Goal: Task Accomplishment & Management: Complete application form

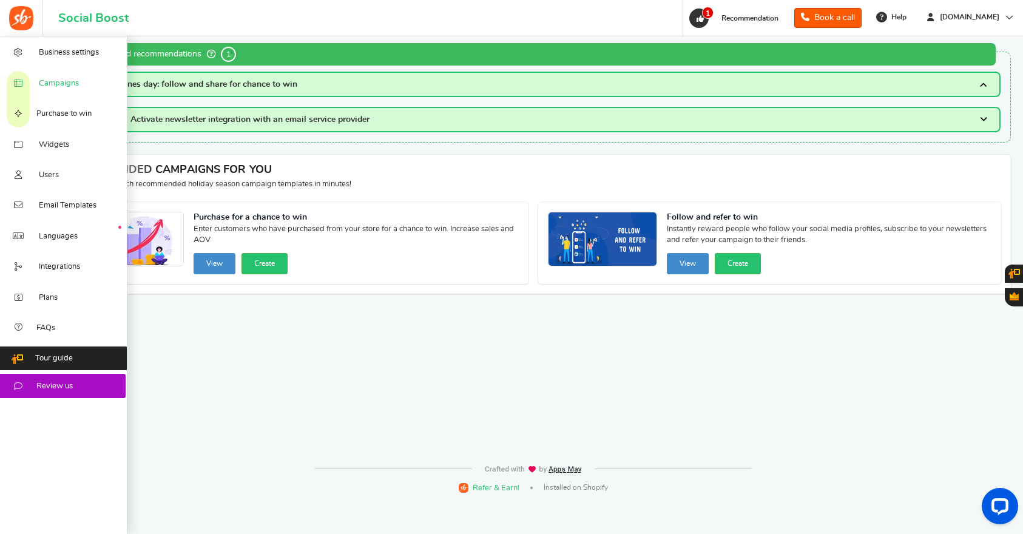
click at [37, 84] on link "Campaigns" at bounding box center [63, 82] width 127 height 30
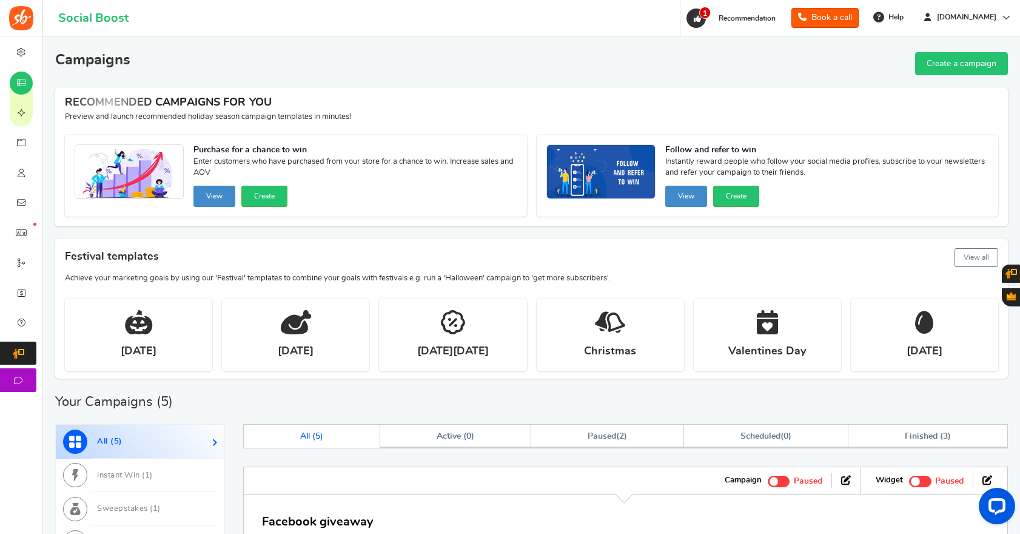
scroll to position [5, 0]
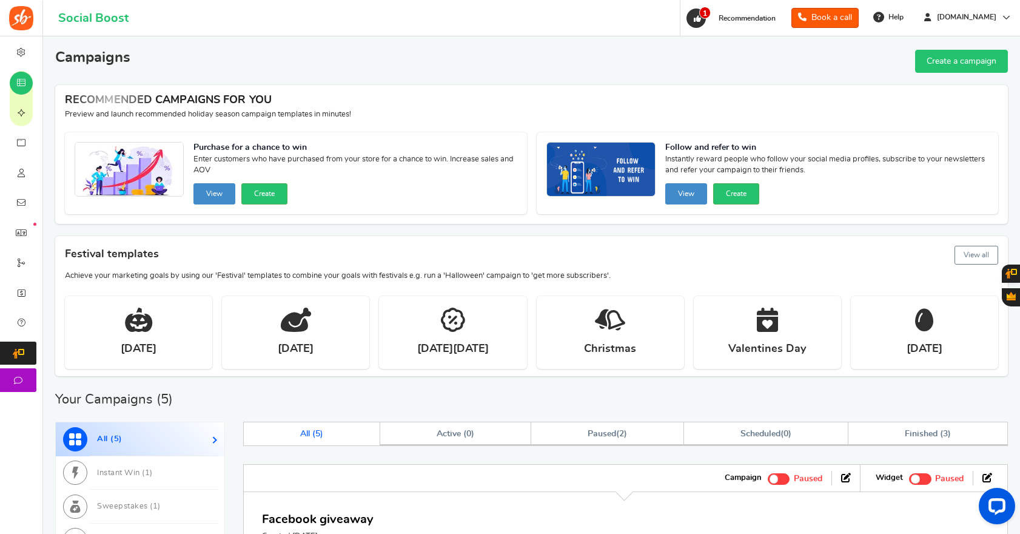
click at [973, 66] on link "Create a campaign" at bounding box center [961, 61] width 93 height 23
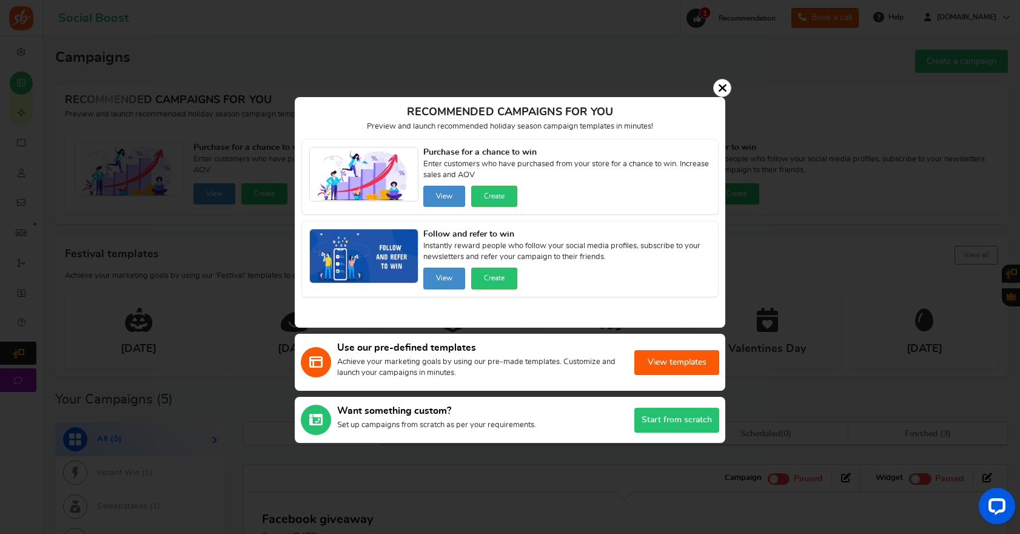
click at [682, 357] on button "View templates" at bounding box center [677, 362] width 85 height 25
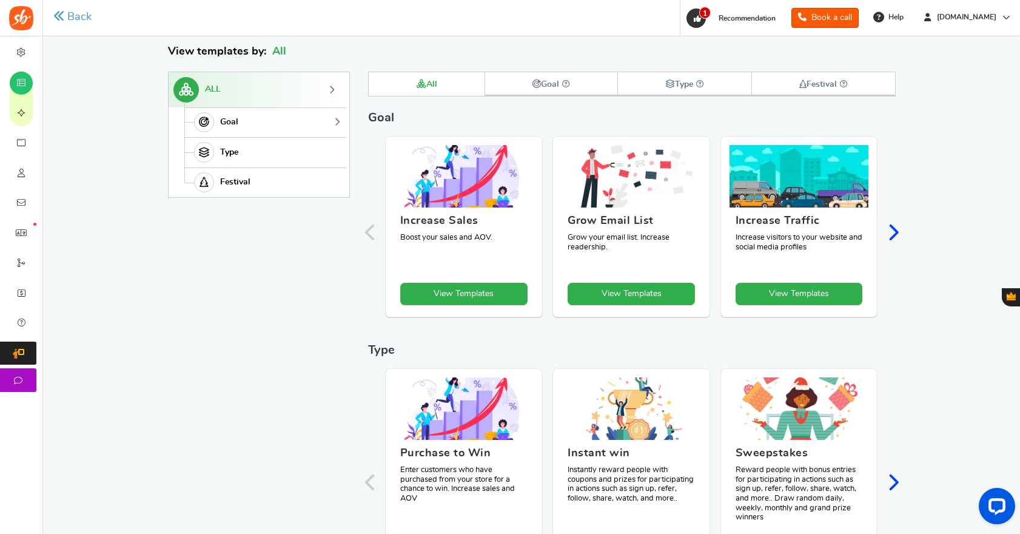
scroll to position [126, 0]
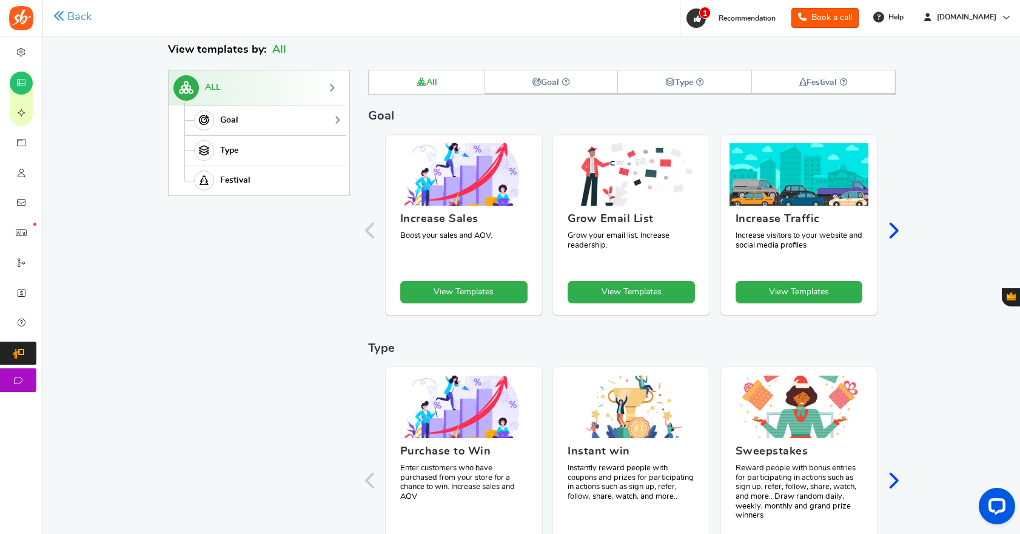
click at [234, 122] on span "Goal" at bounding box center [229, 120] width 18 height 10
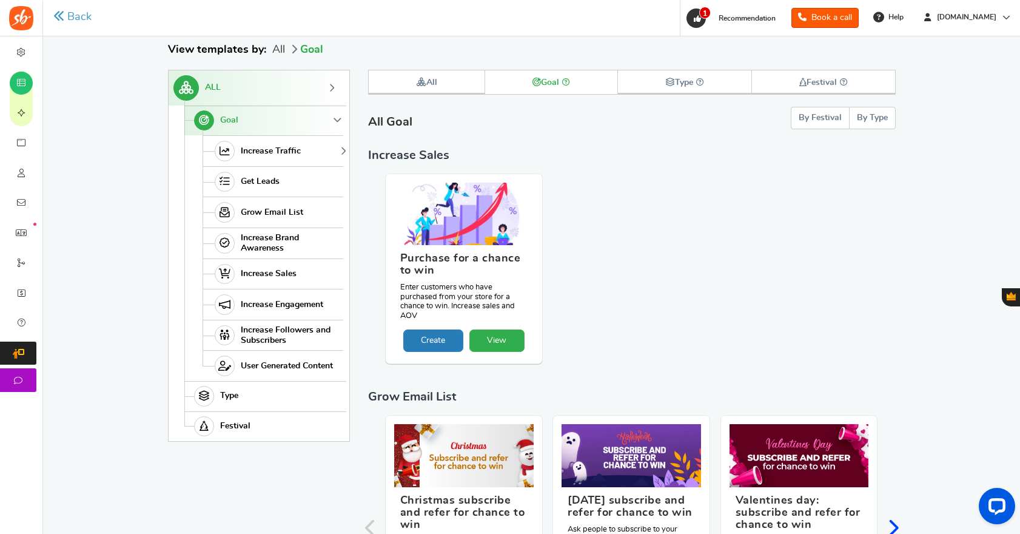
click at [258, 150] on span "Increase Traffic" at bounding box center [271, 151] width 60 height 10
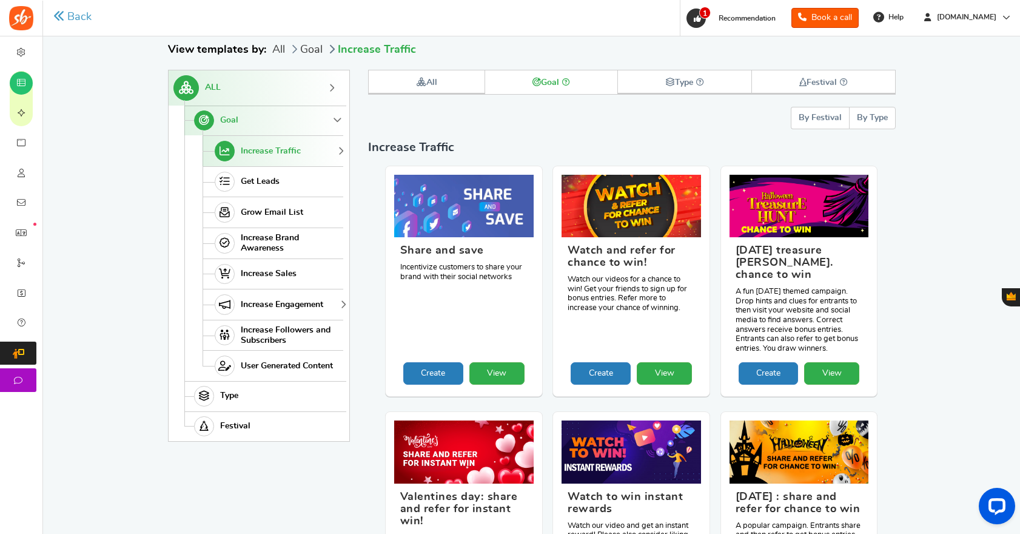
click at [295, 302] on span "Increase Engagement" at bounding box center [282, 305] width 83 height 10
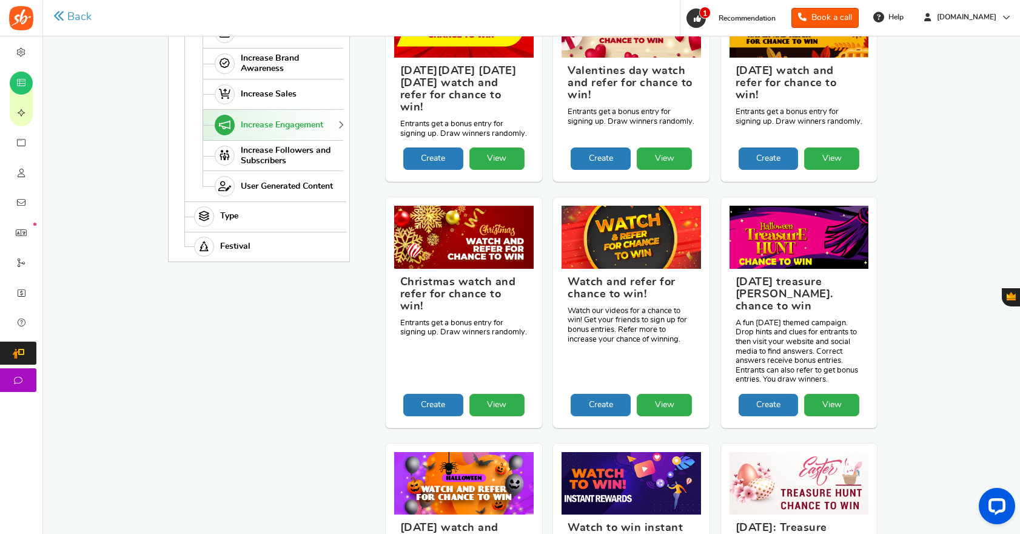
scroll to position [305, 0]
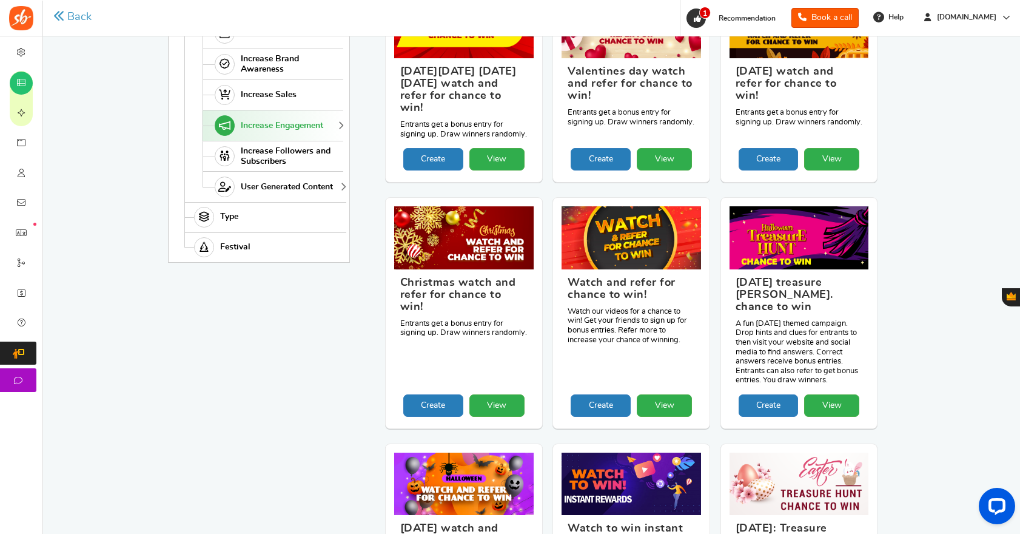
click at [266, 189] on span "User Generated Content" at bounding box center [287, 187] width 92 height 10
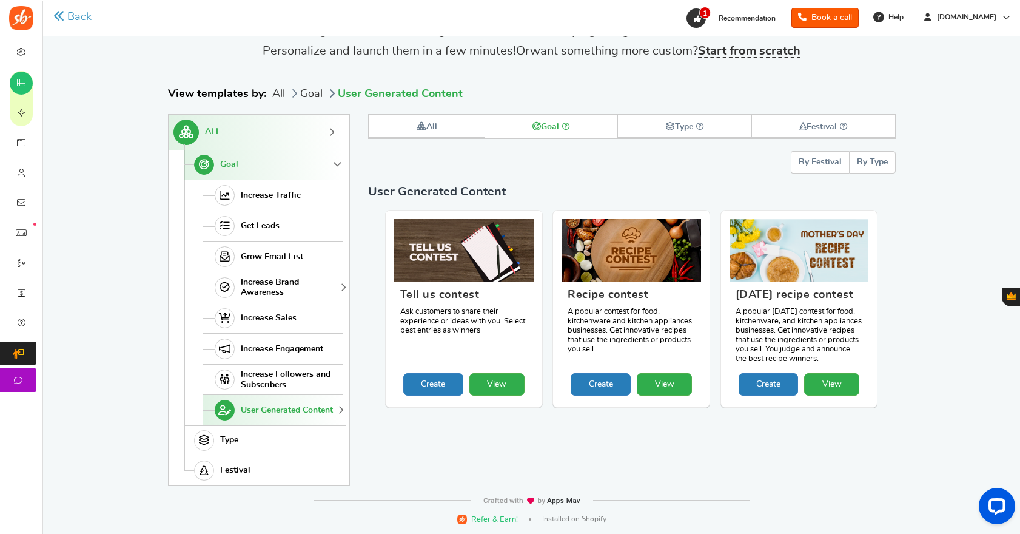
click at [264, 286] on span "Increase Brand Awareness" at bounding box center [290, 287] width 99 height 21
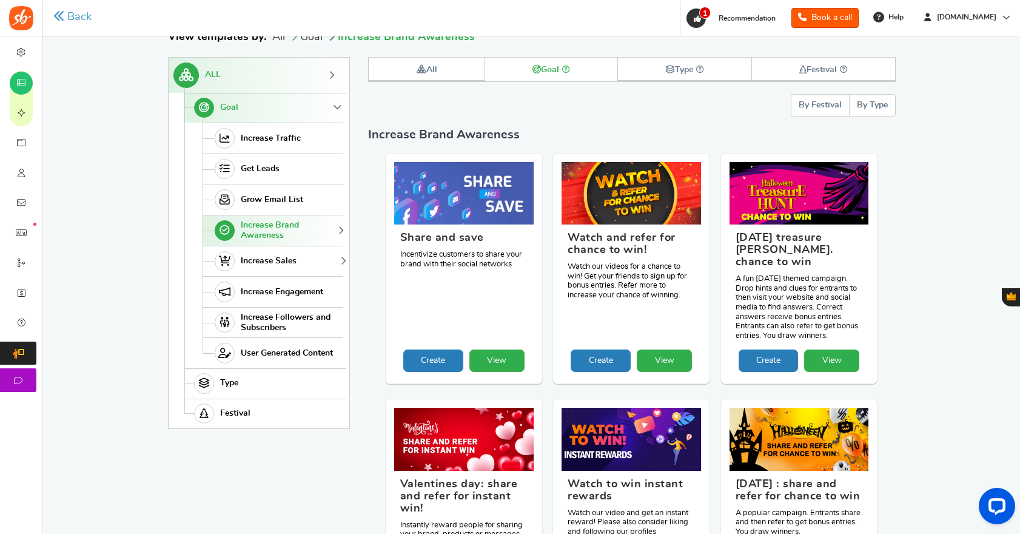
scroll to position [122, 0]
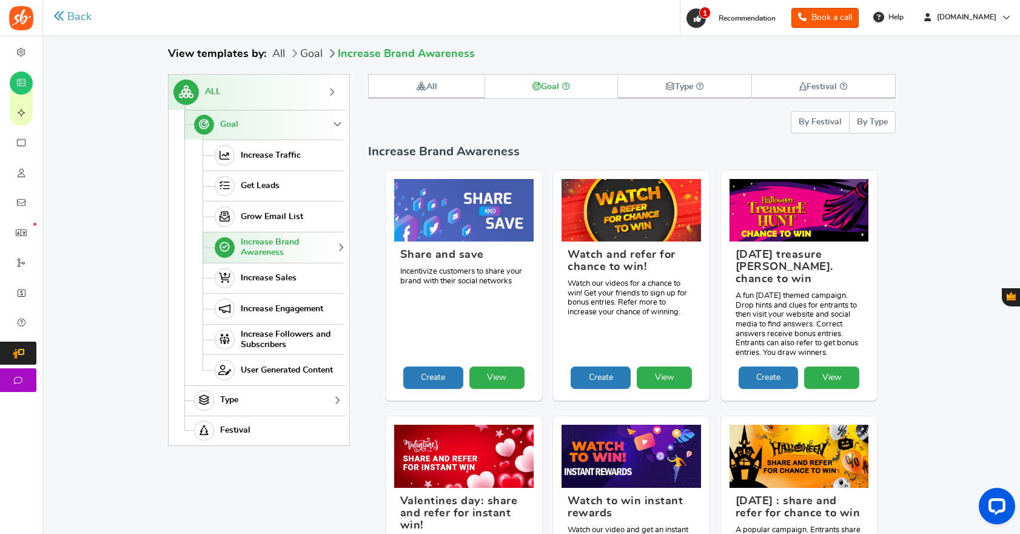
click at [245, 399] on link "Type" at bounding box center [263, 400] width 159 height 30
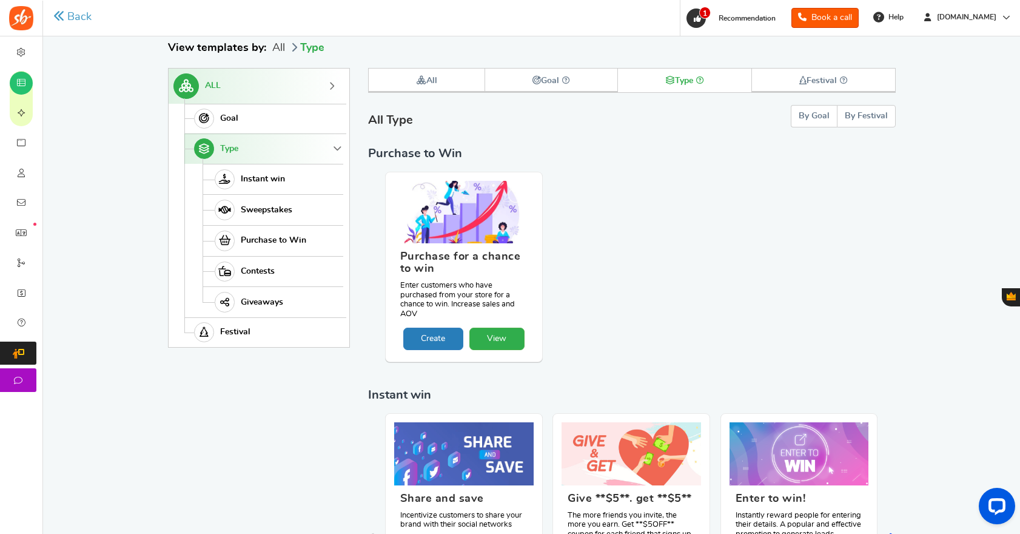
scroll to position [126, 0]
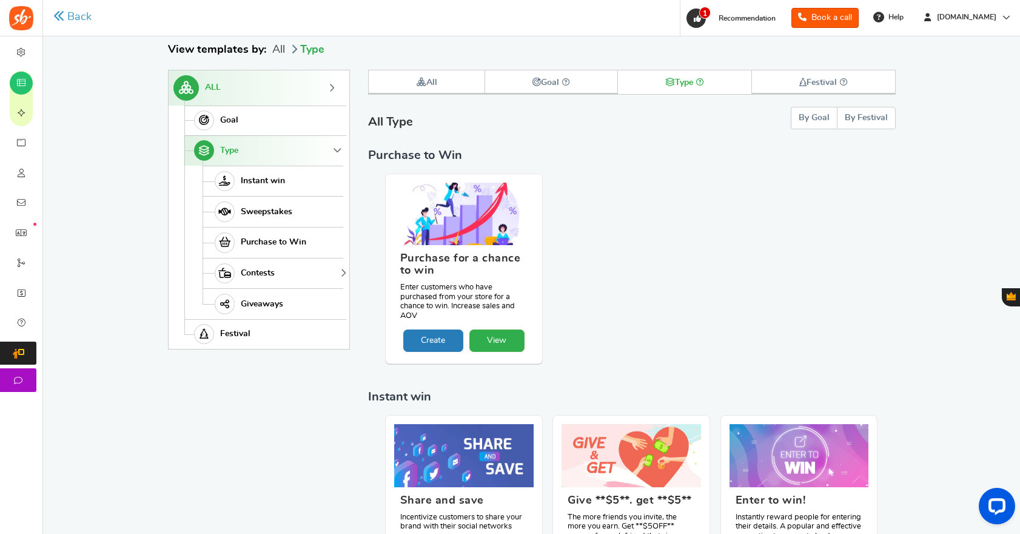
click at [256, 269] on span "Contests" at bounding box center [258, 273] width 34 height 10
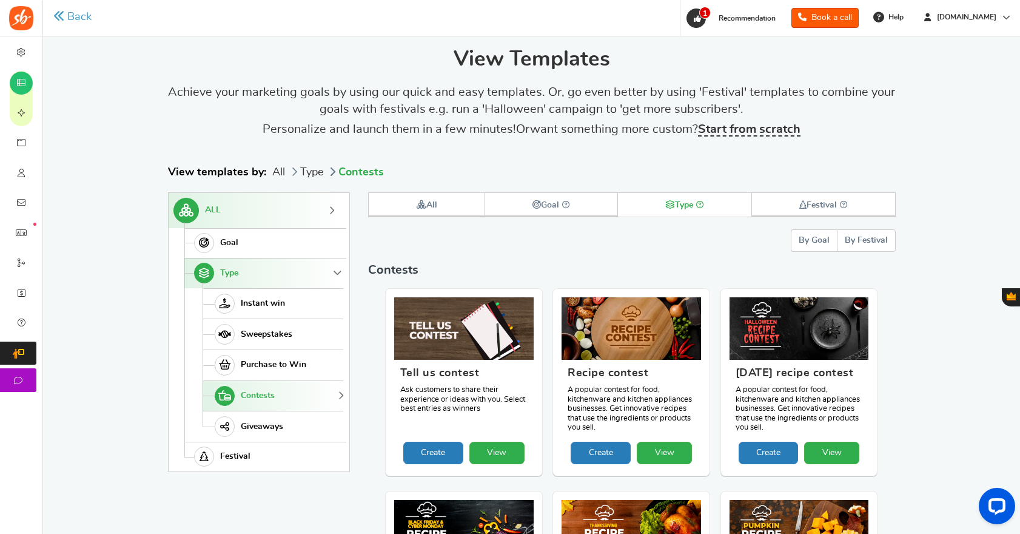
scroll to position [0, 0]
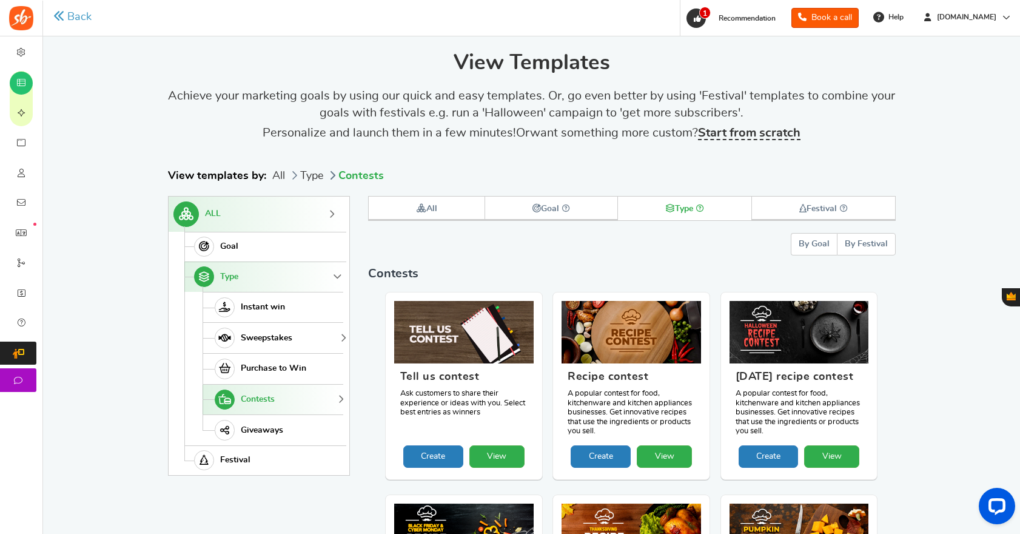
click at [283, 340] on span "Sweepstakes" at bounding box center [267, 338] width 52 height 10
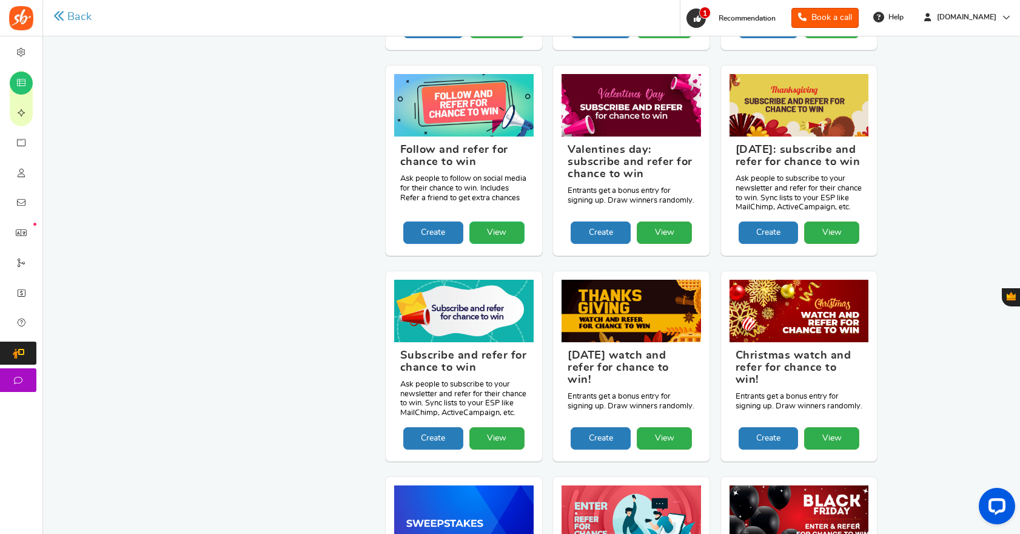
scroll to position [674, 0]
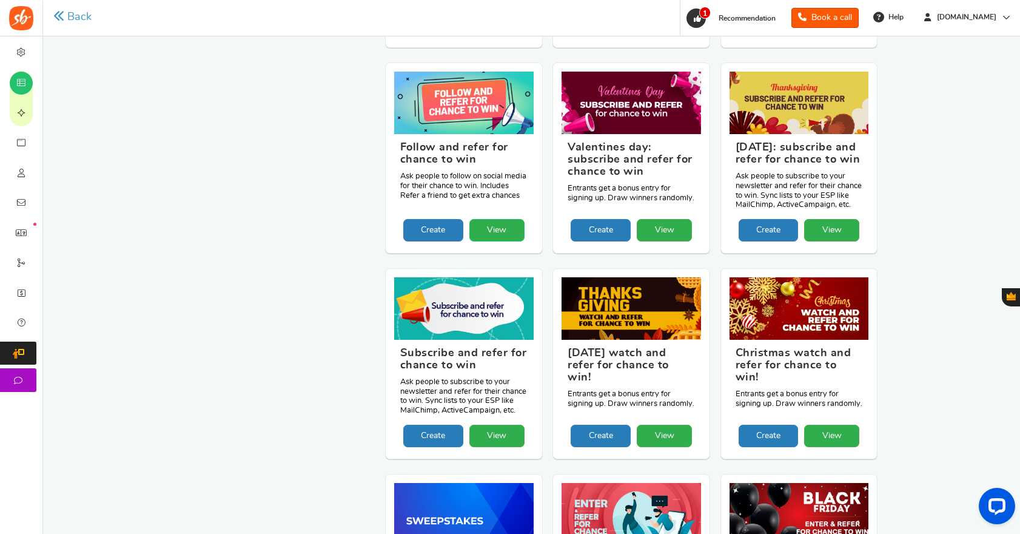
click at [495, 241] on link "View" at bounding box center [497, 230] width 55 height 22
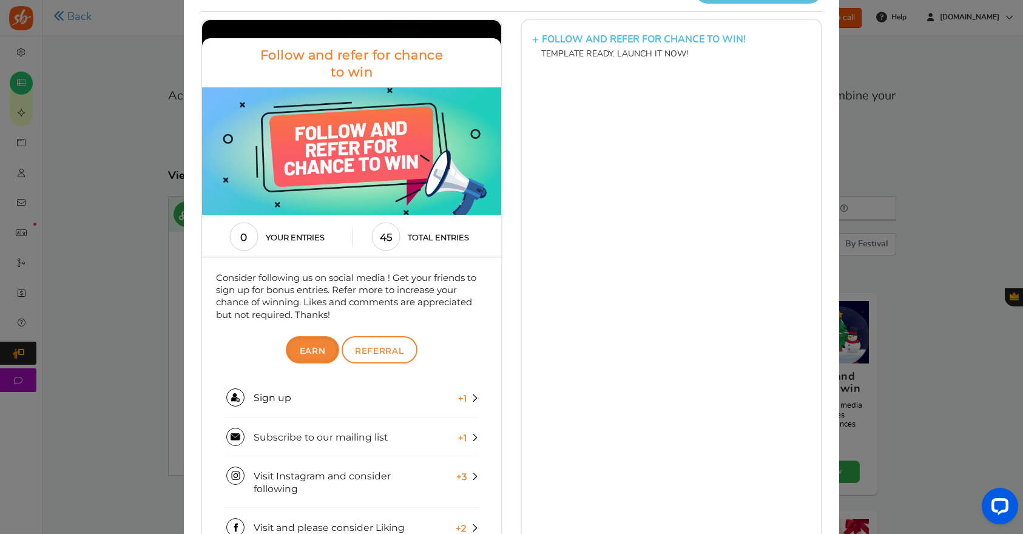
scroll to position [0, 0]
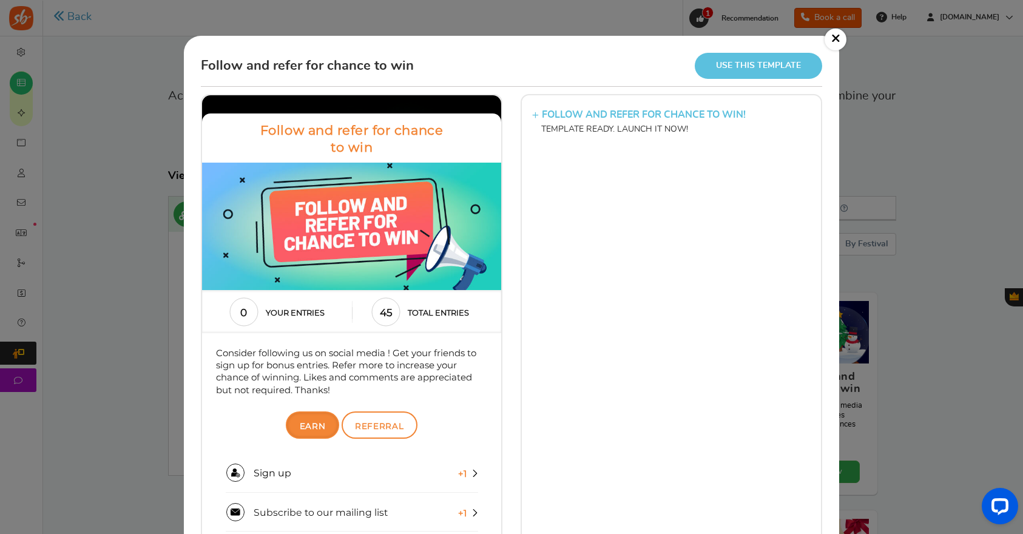
click at [751, 72] on link "Use this template" at bounding box center [758, 66] width 127 height 26
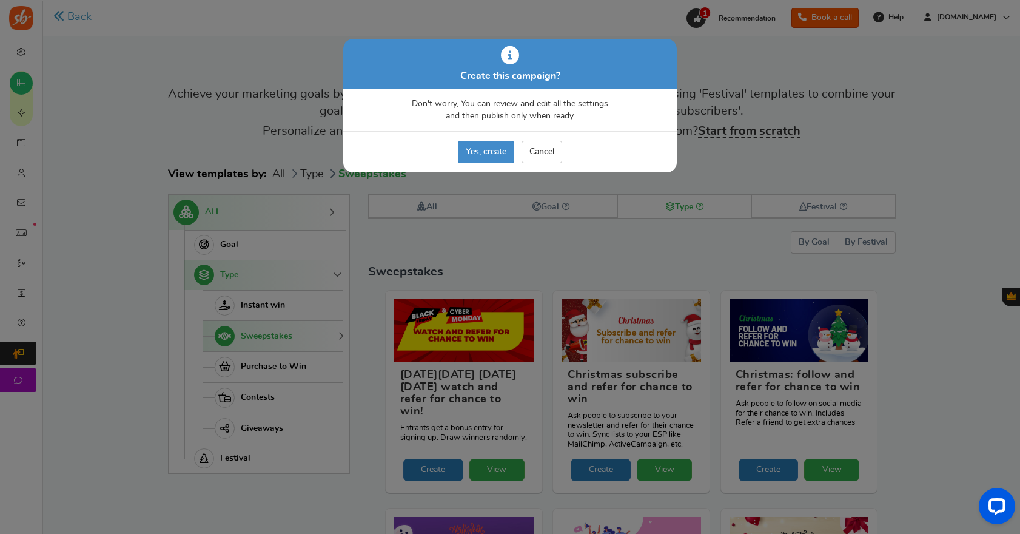
scroll to position [2, 0]
click at [493, 155] on link "Yes, create" at bounding box center [486, 152] width 56 height 22
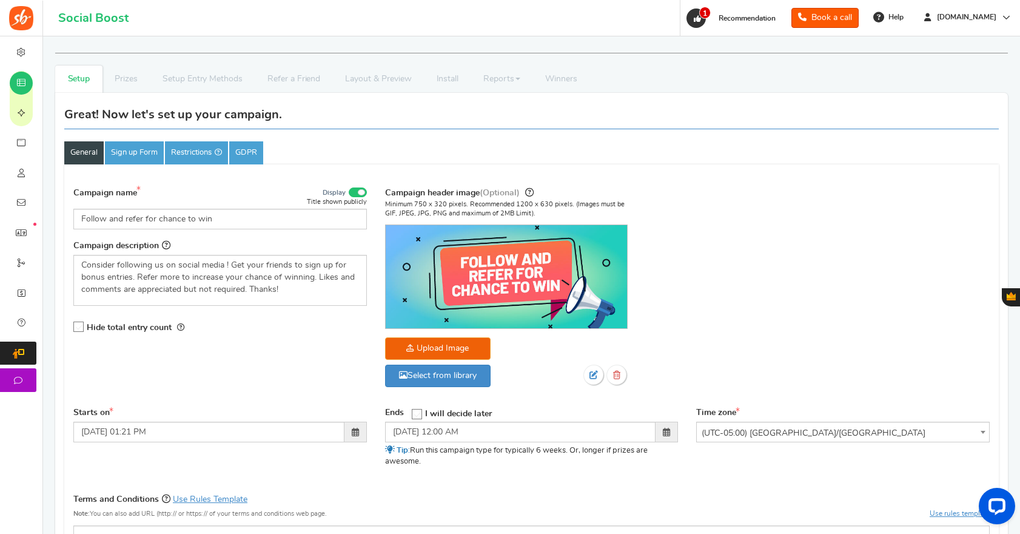
scroll to position [2, 0]
click at [667, 431] on span at bounding box center [666, 431] width 7 height 8
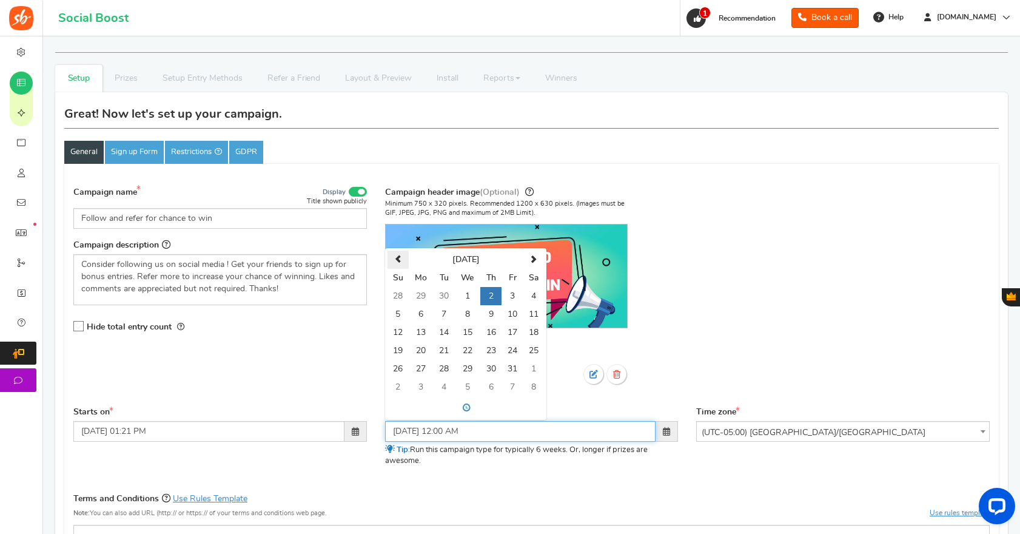
click at [394, 258] on span at bounding box center [398, 259] width 8 height 8
click at [444, 299] on td "2" at bounding box center [444, 296] width 21 height 18
type input "09/02/2025 12:00 AM"
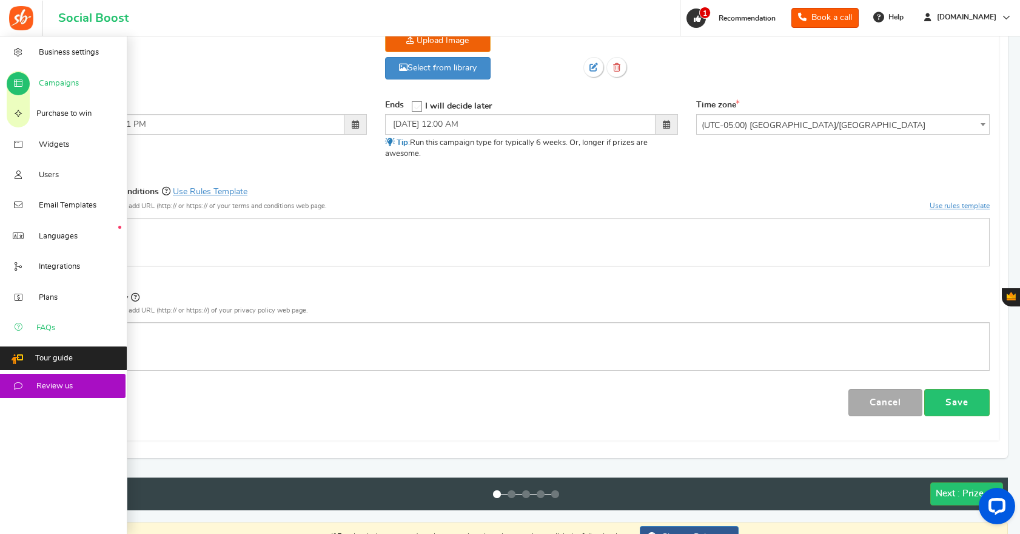
scroll to position [309, 0]
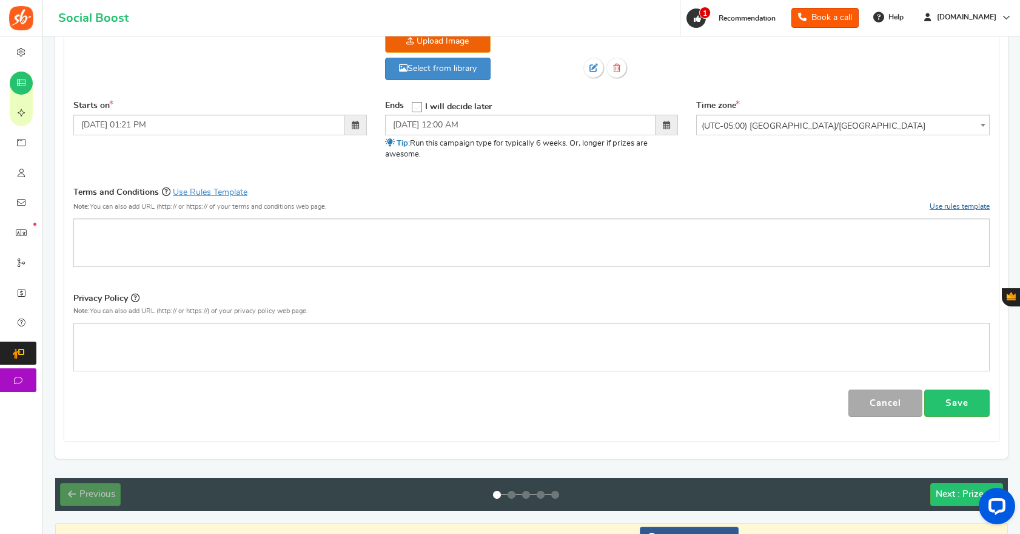
click at [960, 207] on link "Use rules template" at bounding box center [960, 206] width 60 height 7
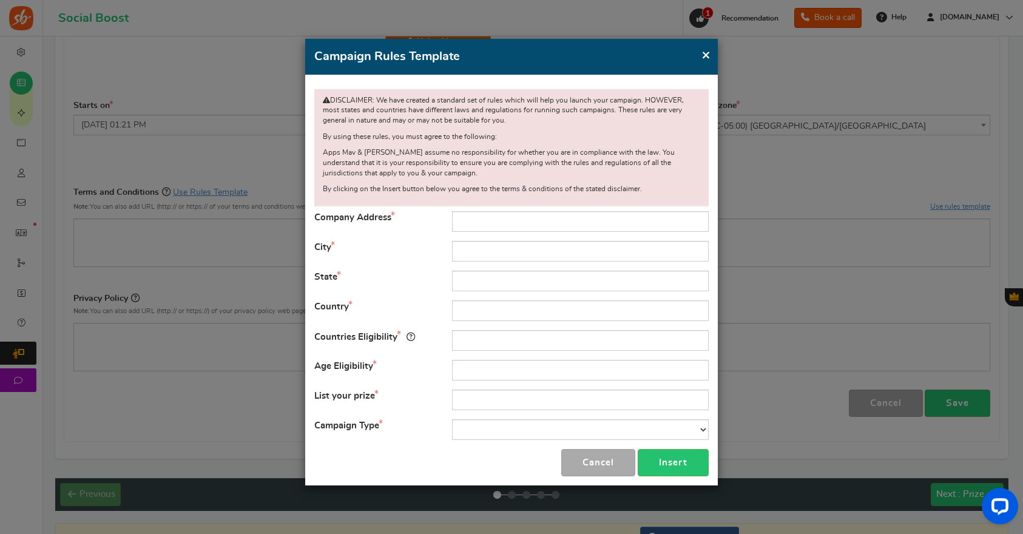
click at [705, 55] on span "×" at bounding box center [705, 54] width 9 height 15
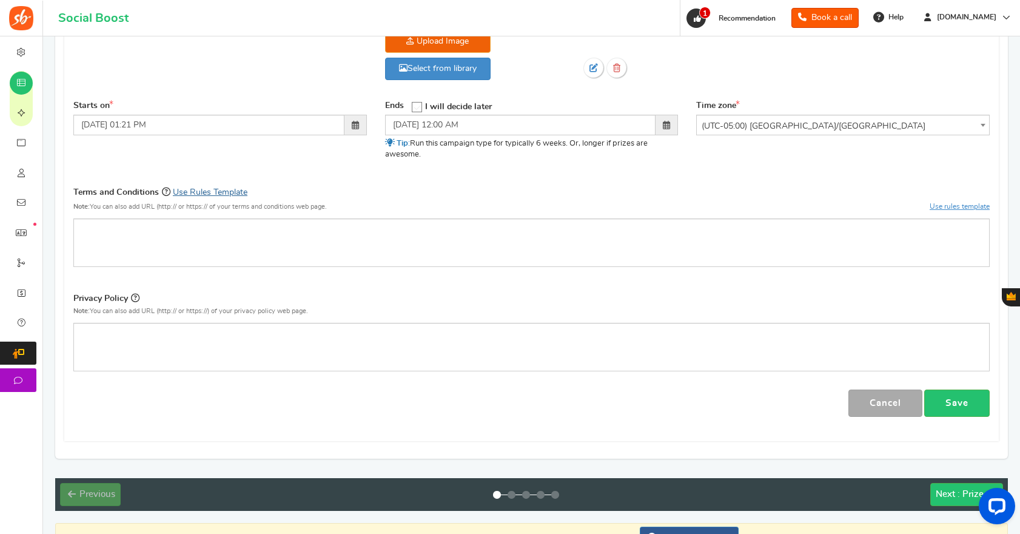
click at [229, 190] on link "Use Rules Template" at bounding box center [210, 192] width 75 height 8
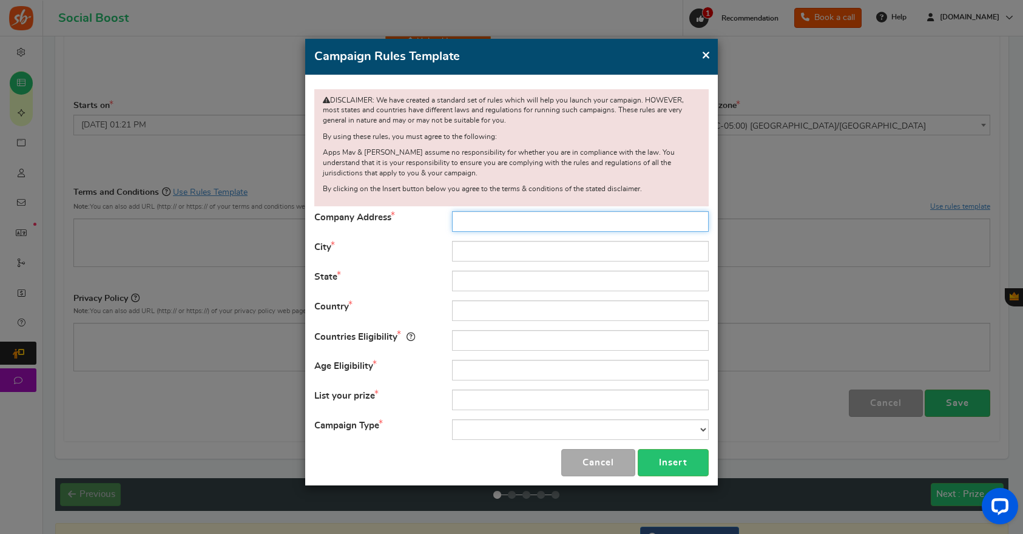
click at [512, 220] on input "text" at bounding box center [580, 221] width 257 height 21
type input "144 Talbert Pointe Drive Sut. 101"
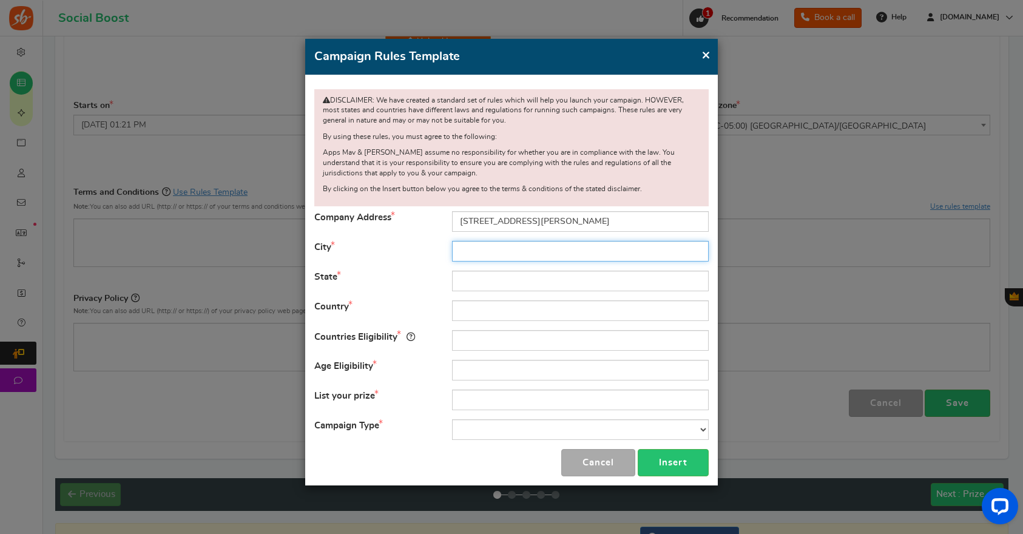
click at [505, 248] on input "text" at bounding box center [580, 251] width 257 height 21
type input "Mooresville"
click at [492, 280] on input "text" at bounding box center [580, 281] width 257 height 21
type input "North Carolina"
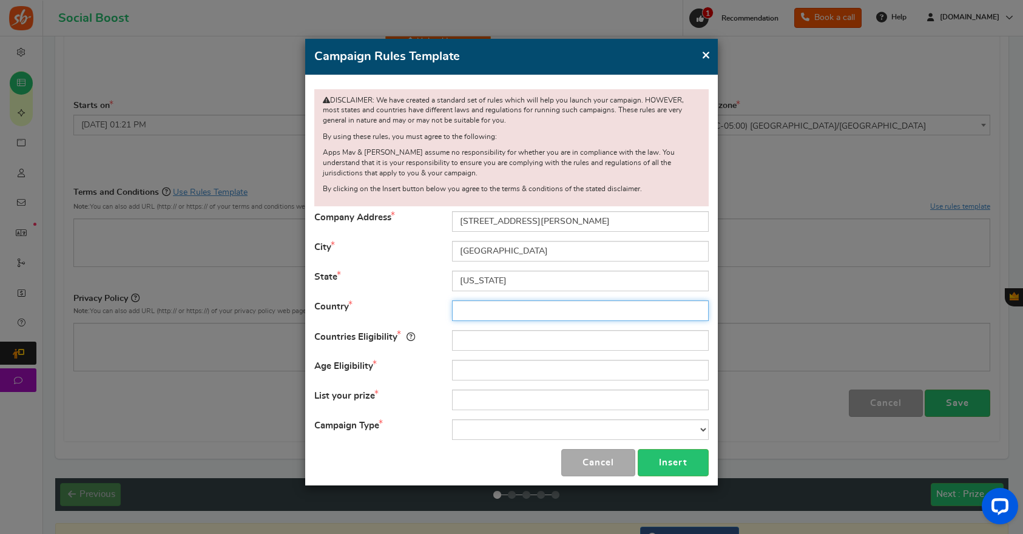
click at [507, 308] on input "text" at bounding box center [580, 310] width 257 height 21
type input "[GEOGRAPHIC_DATA]"
click at [504, 341] on input "text" at bounding box center [580, 340] width 257 height 21
type input "[GEOGRAPHIC_DATA]"
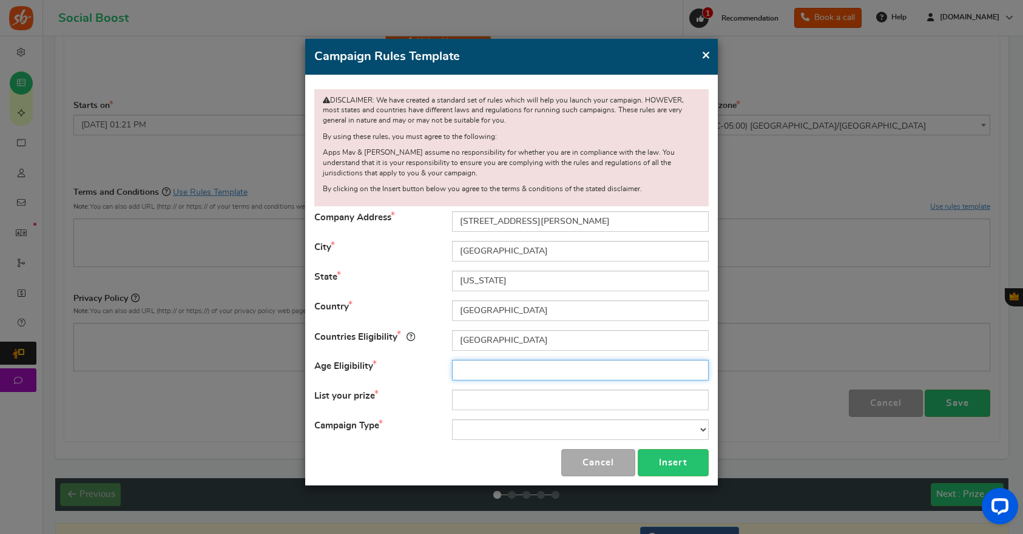
click at [500, 372] on input "text" at bounding box center [580, 370] width 257 height 21
type input "18 and up"
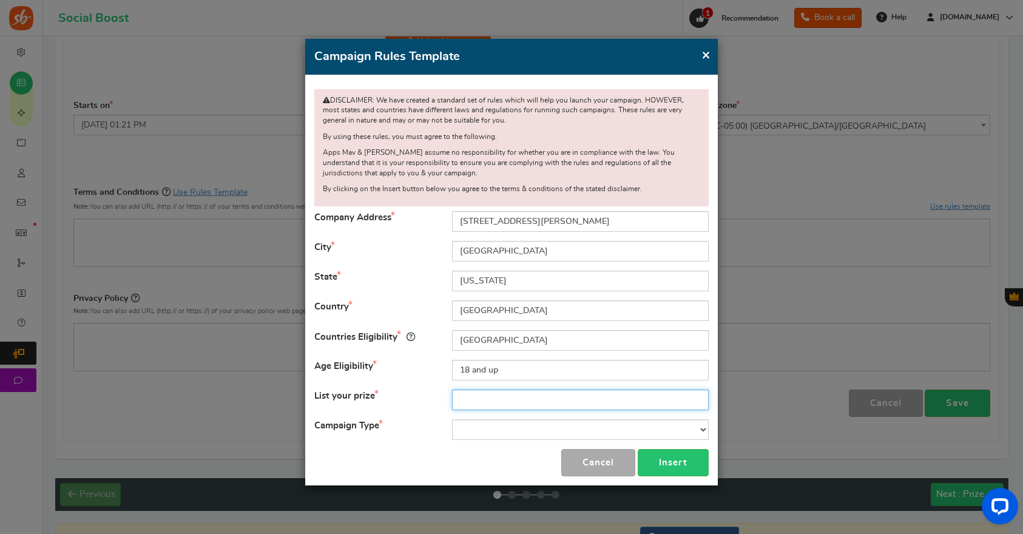
click at [508, 402] on input "text" at bounding box center [580, 399] width 257 height 21
type input "Geli Pillow"
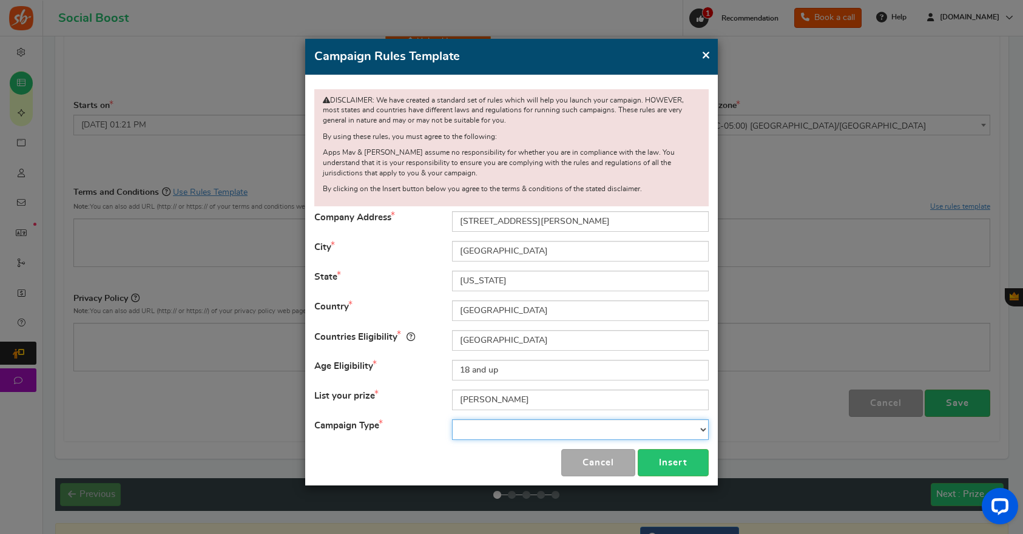
click at [482, 431] on select "Contest Giveaway Lottery Offer Raffle Sweepstakes Other" at bounding box center [580, 429] width 257 height 21
select select "Giveaway"
click at [452, 419] on select "Contest Giveaway Lottery Offer Raffle Sweepstakes Other" at bounding box center [580, 429] width 257 height 21
click at [673, 464] on button "Insert" at bounding box center [673, 462] width 71 height 27
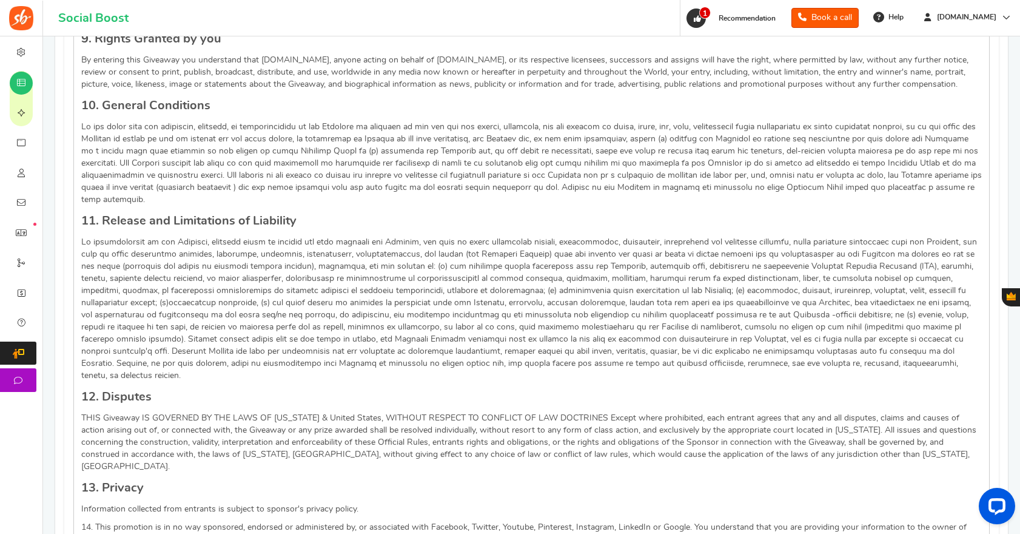
scroll to position [1424, 0]
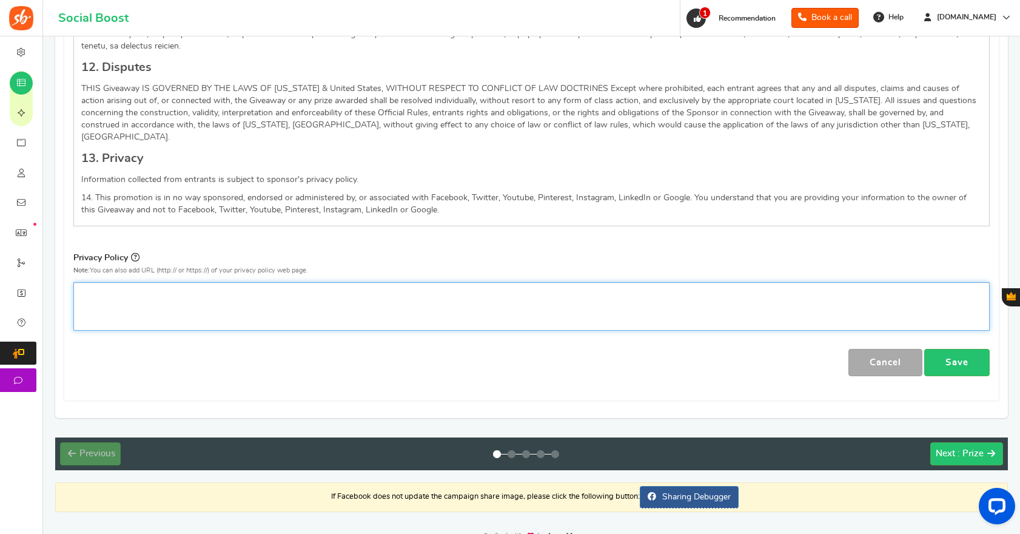
click at [139, 282] on div "Editor, competition_privacy" at bounding box center [531, 306] width 917 height 49
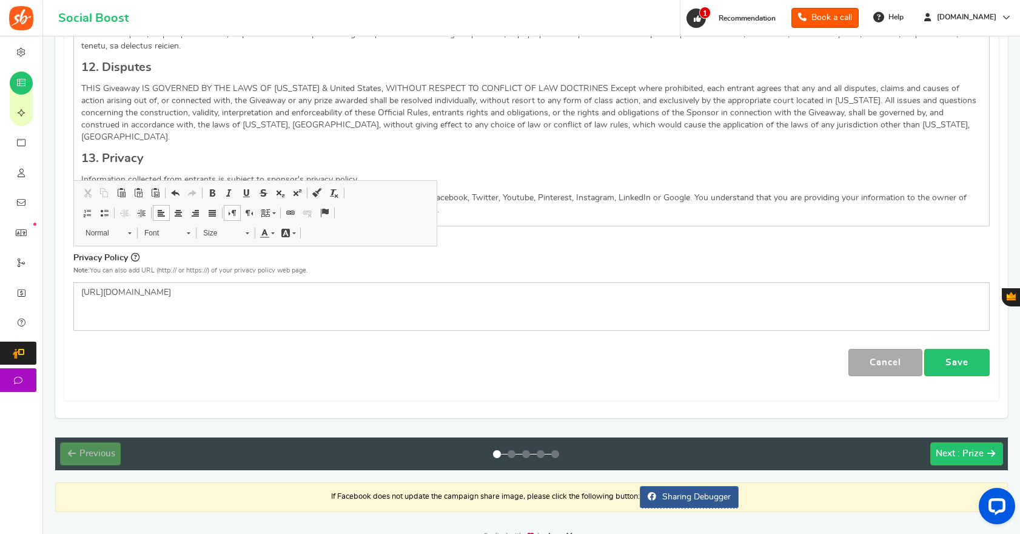
click at [500, 349] on div "Cancel Cancel Save" at bounding box center [531, 362] width 917 height 27
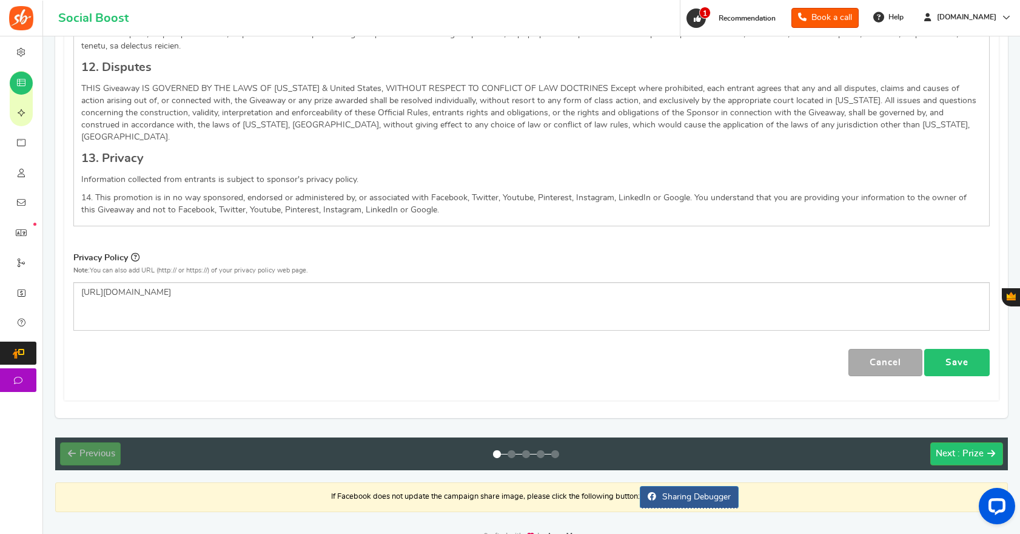
click at [968, 349] on link "Save" at bounding box center [958, 362] width 66 height 27
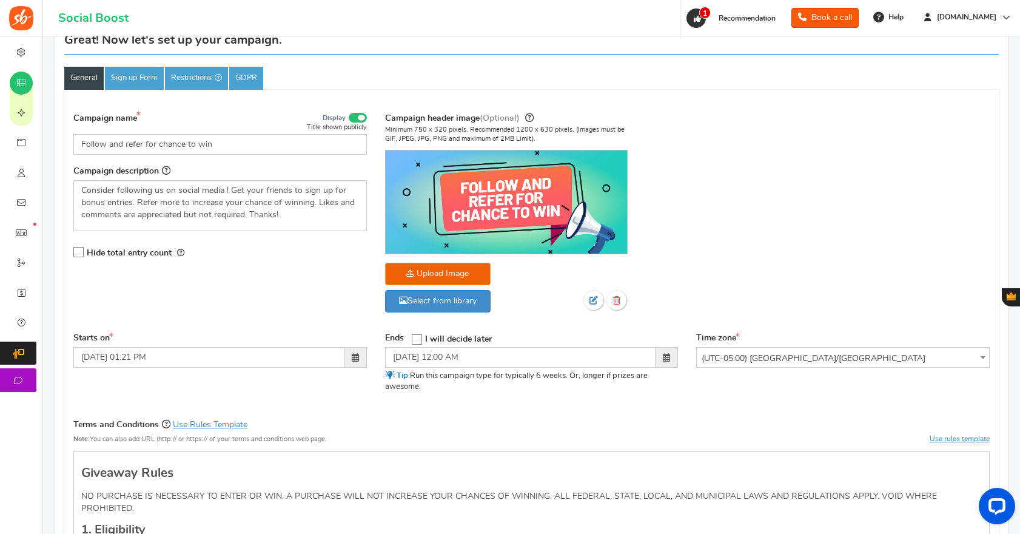
scroll to position [77, 0]
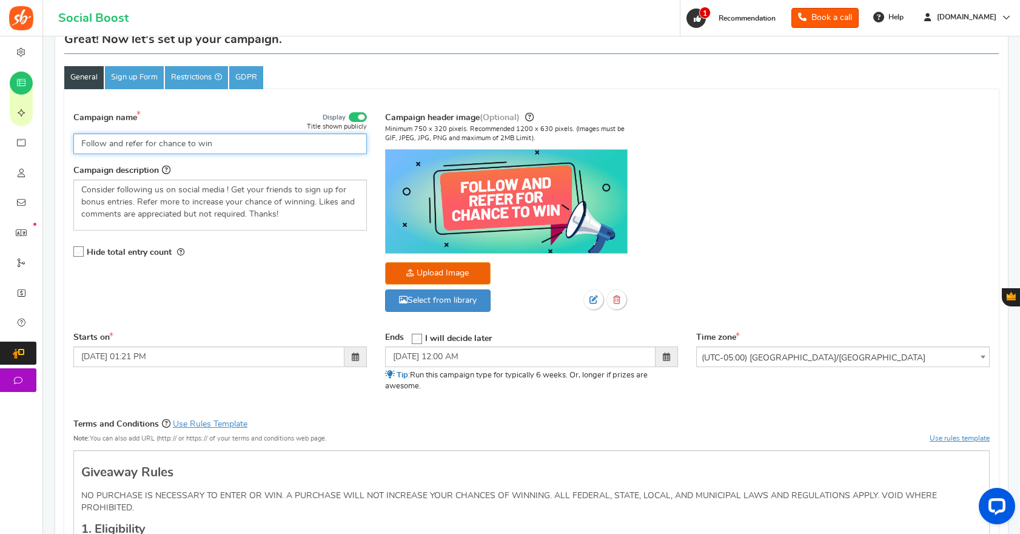
drag, startPoint x: 239, startPoint y: 148, endPoint x: 50, endPoint y: 142, distance: 188.8
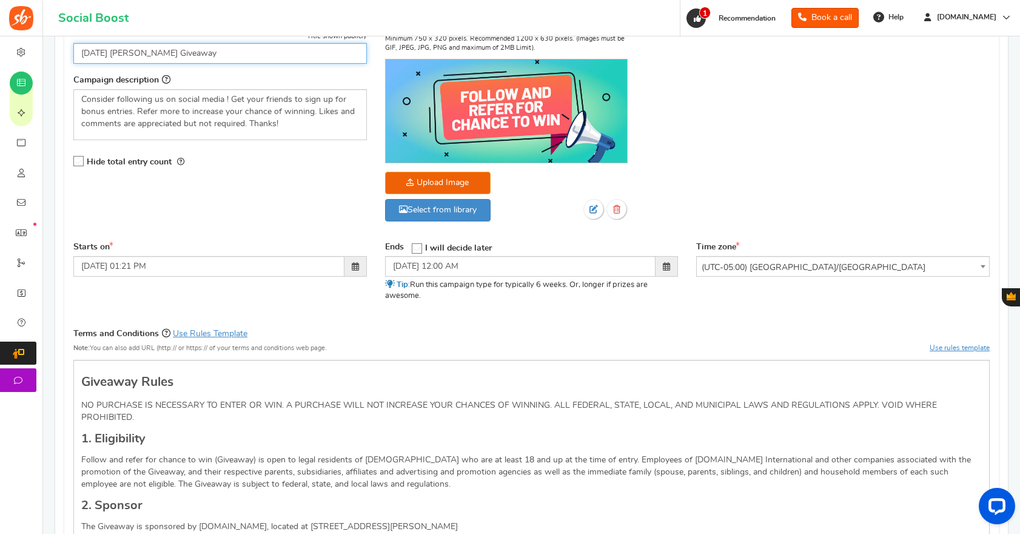
scroll to position [170, 0]
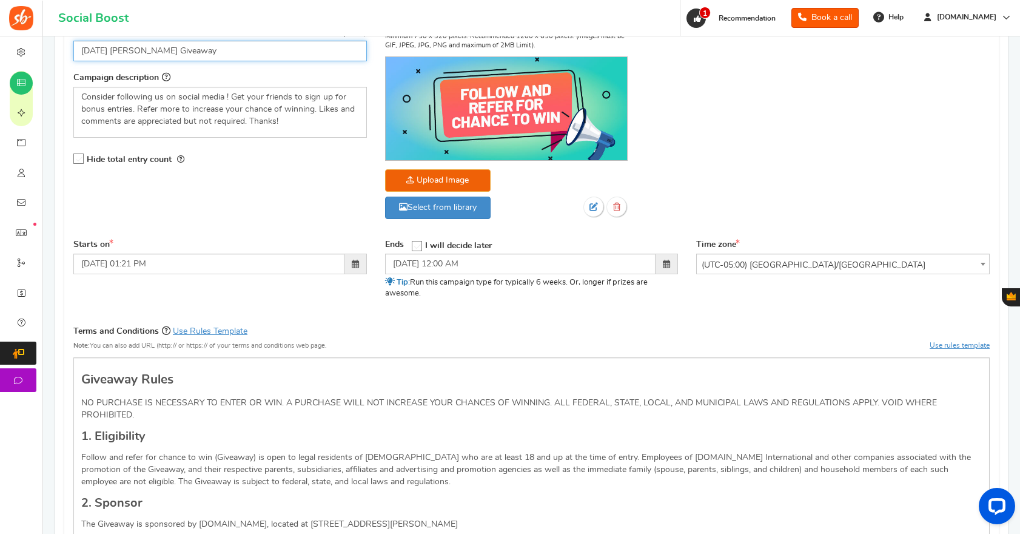
type input "Labor Day Geli Pillow Giveaway"
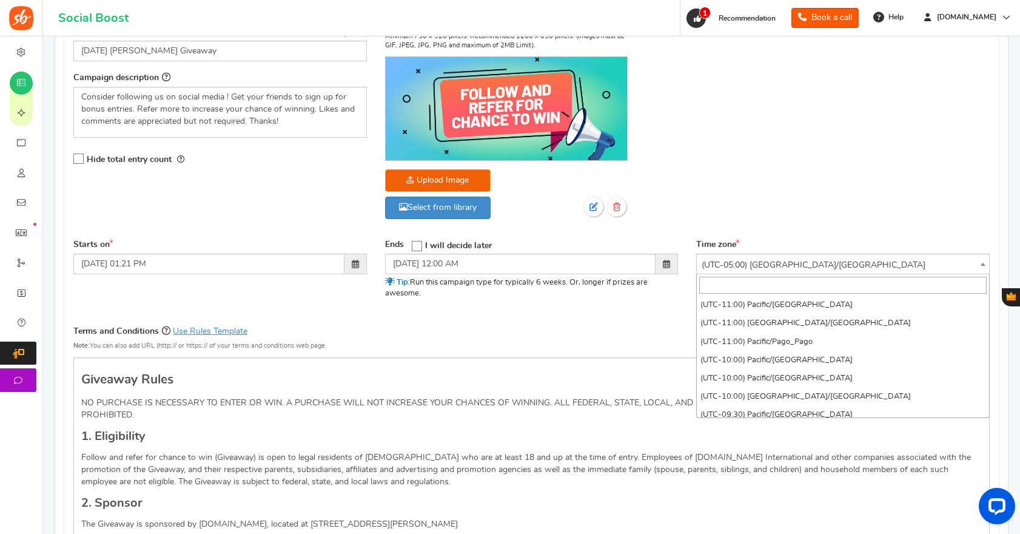
click at [829, 265] on span "(UTC-05:00) [GEOGRAPHIC_DATA]/[GEOGRAPHIC_DATA]" at bounding box center [843, 265] width 292 height 22
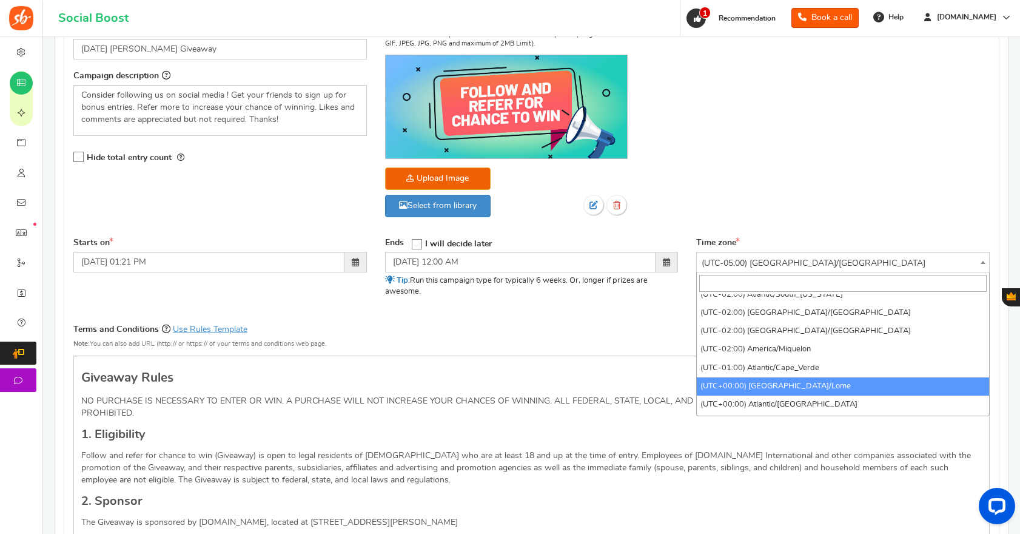
scroll to position [172, 0]
click at [820, 178] on div "Campaign name Display Title shown publicly Labor Day Geli Pillow Giveaway This …" at bounding box center [531, 122] width 935 height 227
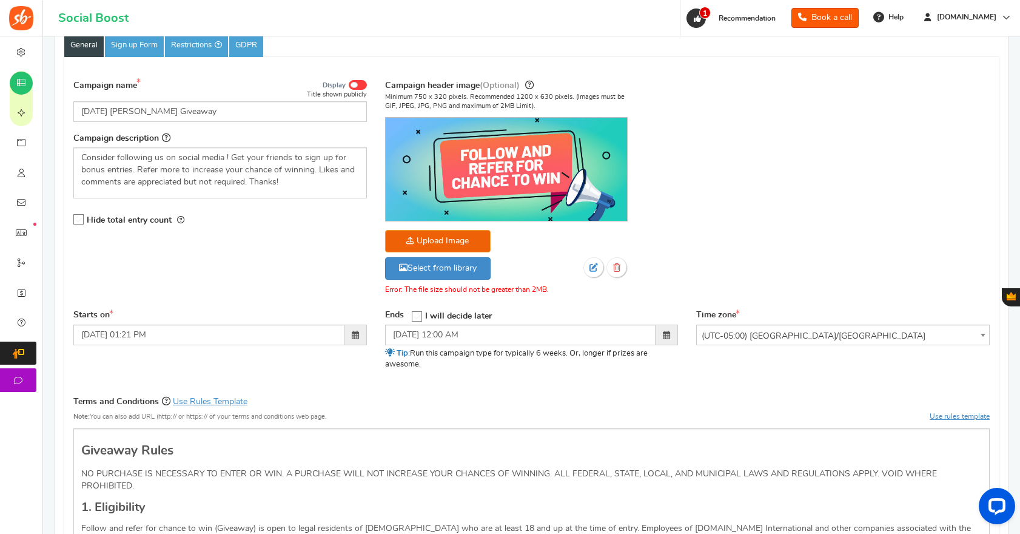
scroll to position [104, 0]
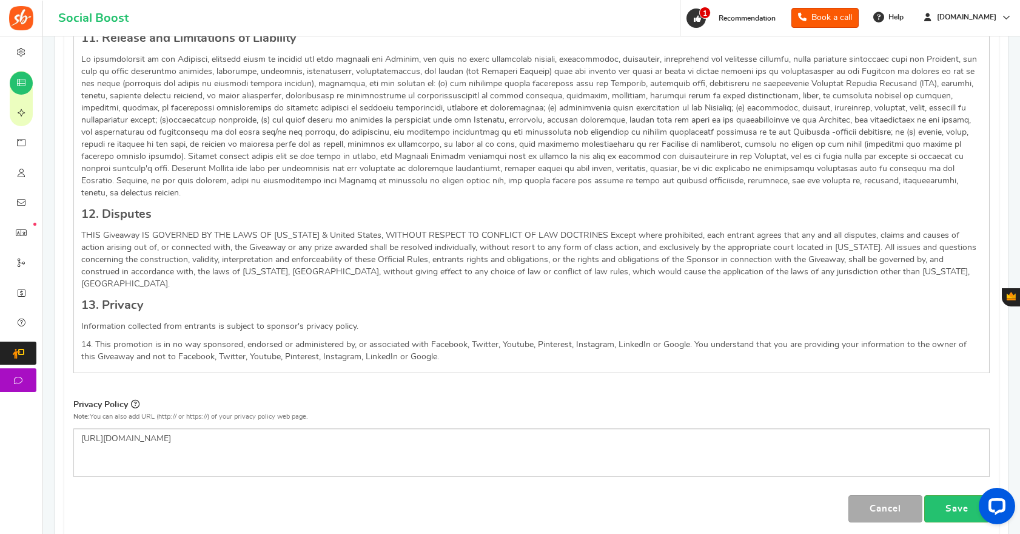
scroll to position [1448, 0]
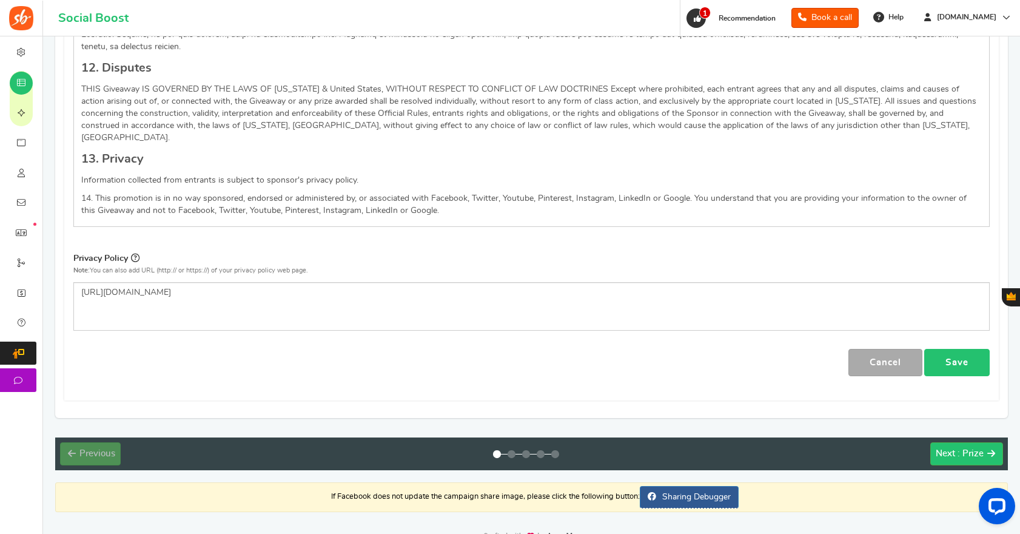
click at [960, 349] on link "Save" at bounding box center [958, 362] width 66 height 27
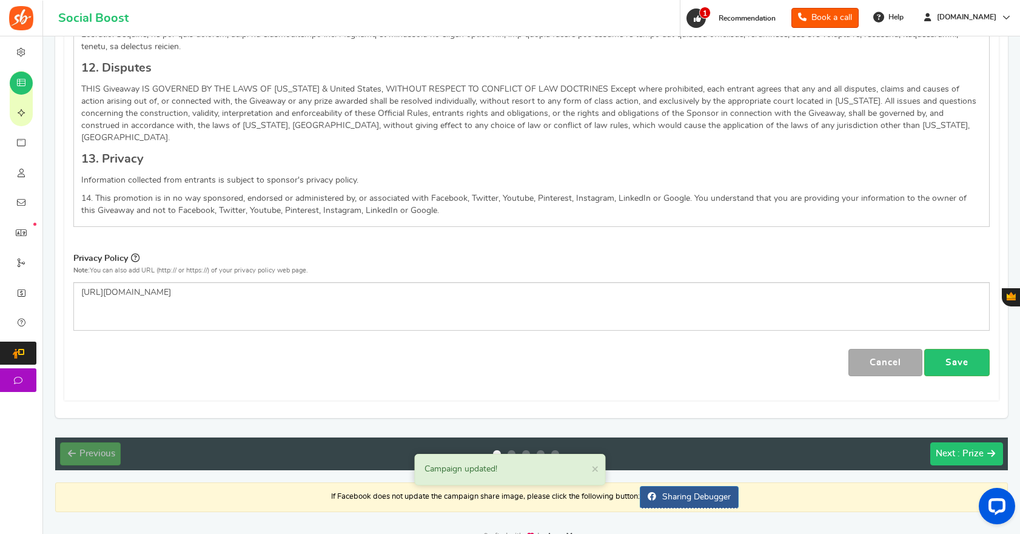
click at [977, 449] on span ": Prize" at bounding box center [971, 453] width 26 height 9
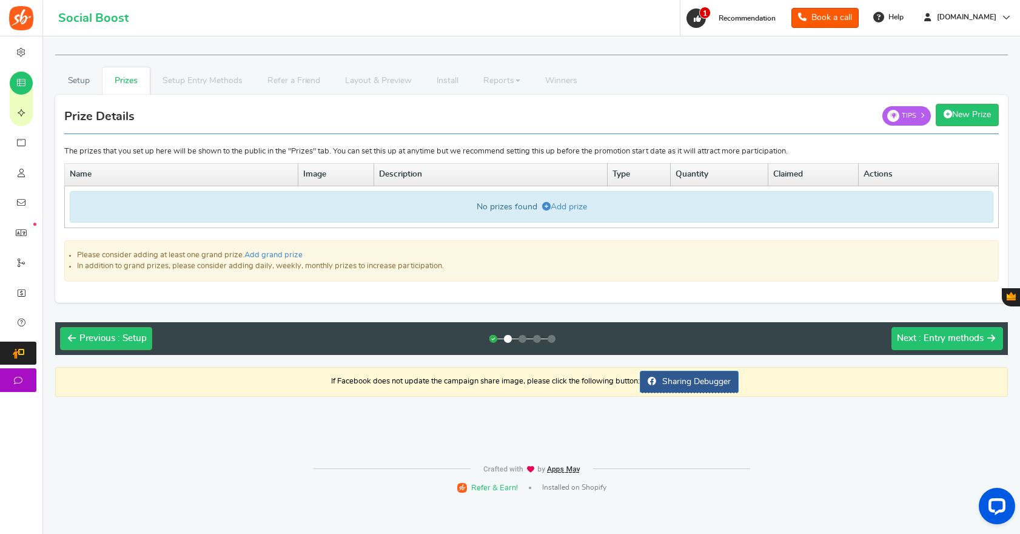
scroll to position [0, 0]
click at [545, 207] on icon at bounding box center [548, 206] width 8 height 8
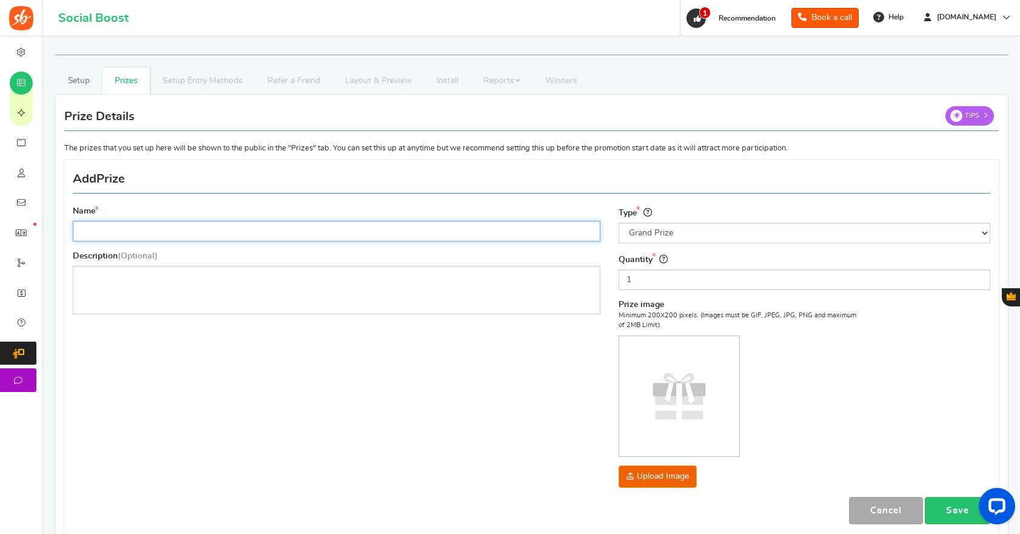
click at [355, 234] on input "Name" at bounding box center [337, 231] width 528 height 21
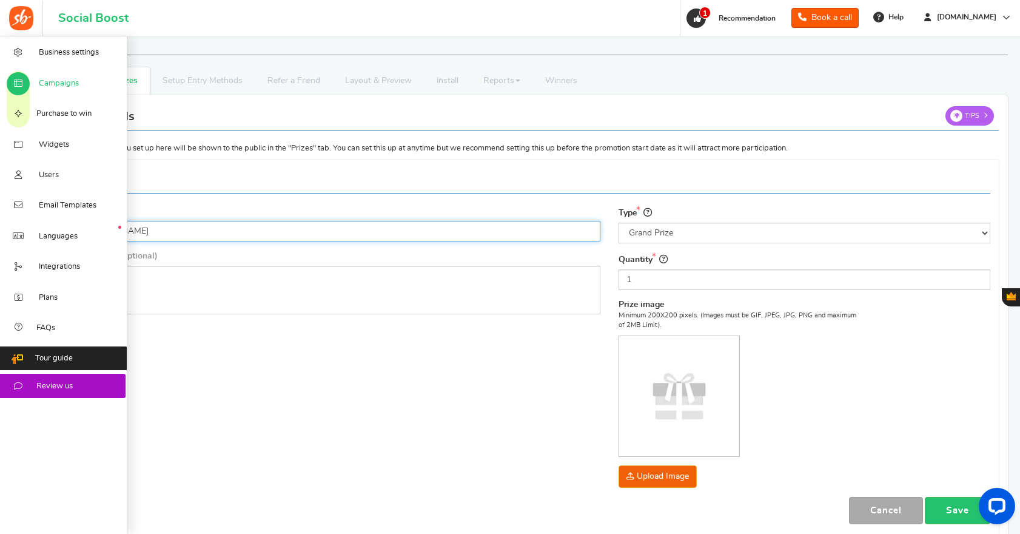
type input "Geli Pillow"
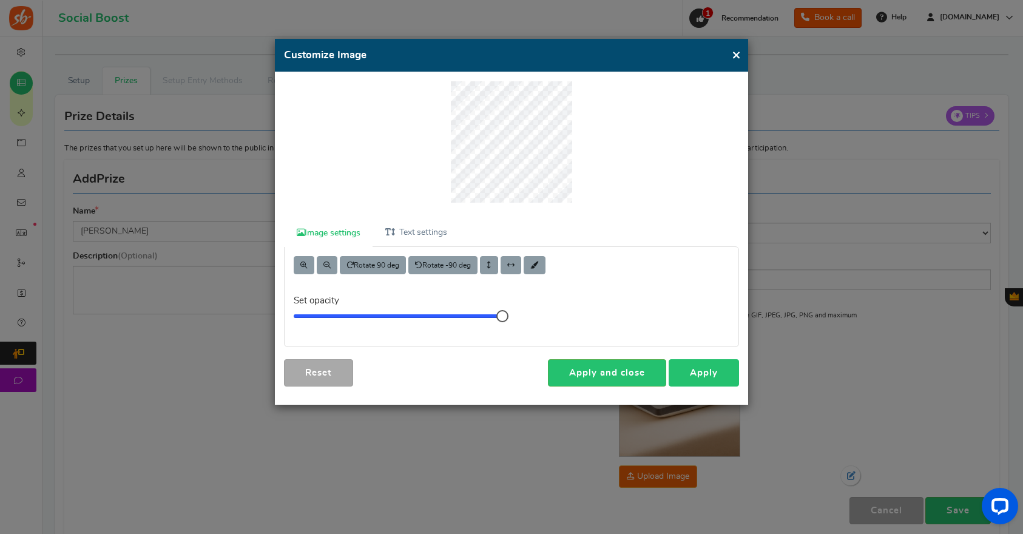
click at [715, 376] on link "Apply" at bounding box center [704, 372] width 70 height 27
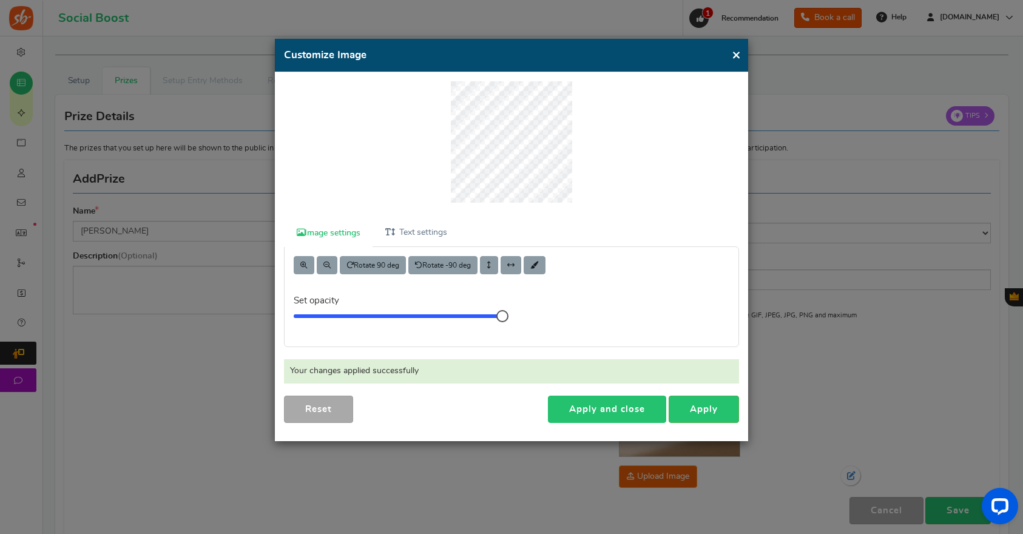
click at [570, 405] on link "Apply and close" at bounding box center [607, 409] width 118 height 27
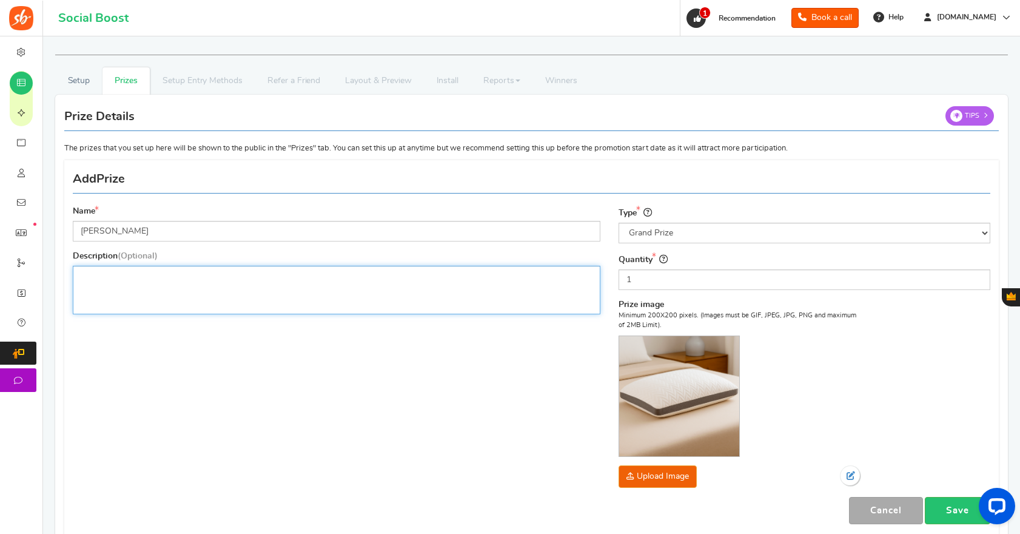
click at [185, 292] on div "Editor, prize_description" at bounding box center [337, 290] width 528 height 49
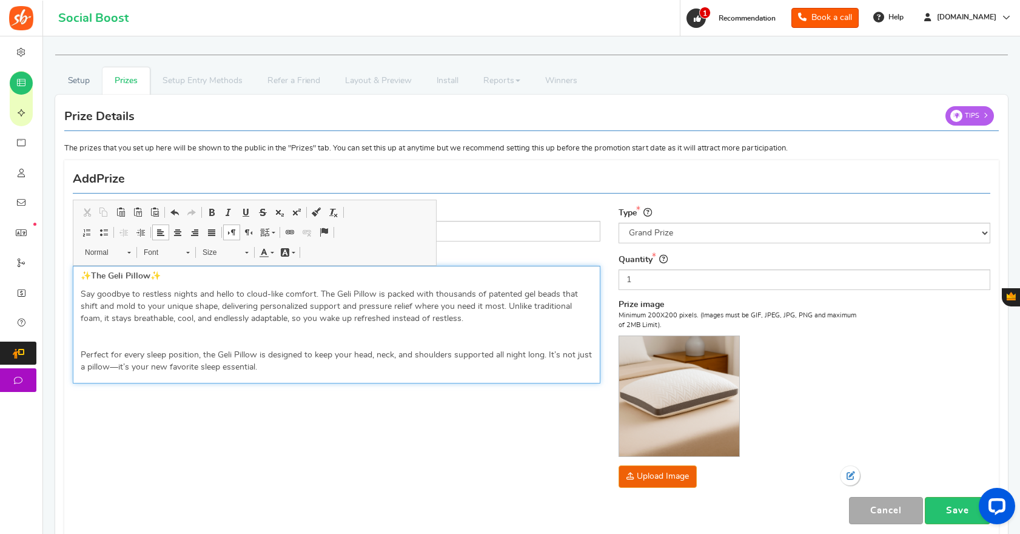
click at [117, 366] on p "Perfect for every sleep position, the Geli Pillow is designed to keep your head…" at bounding box center [337, 361] width 512 height 24
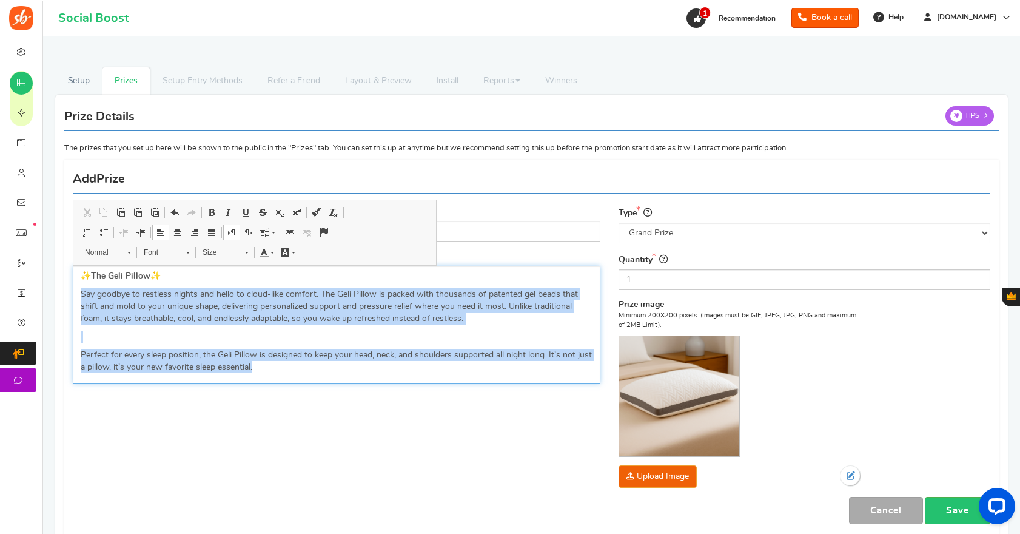
drag, startPoint x: 255, startPoint y: 367, endPoint x: 67, endPoint y: 288, distance: 204.2
click at [67, 288] on div "Name Geli Pillow Description (Optional) ✨ The Geli Pillow ✨ Say goodbye to rest…" at bounding box center [337, 299] width 546 height 186
click at [389, 371] on p "Perfect for every sleep position, the Geli Pillow is designed to keep your head…" at bounding box center [337, 361] width 512 height 24
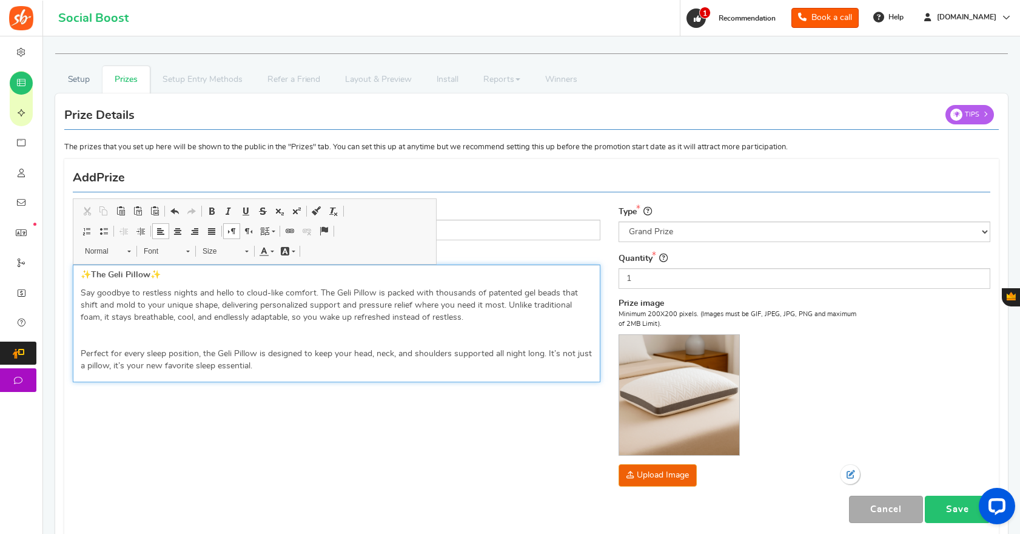
scroll to position [2, 0]
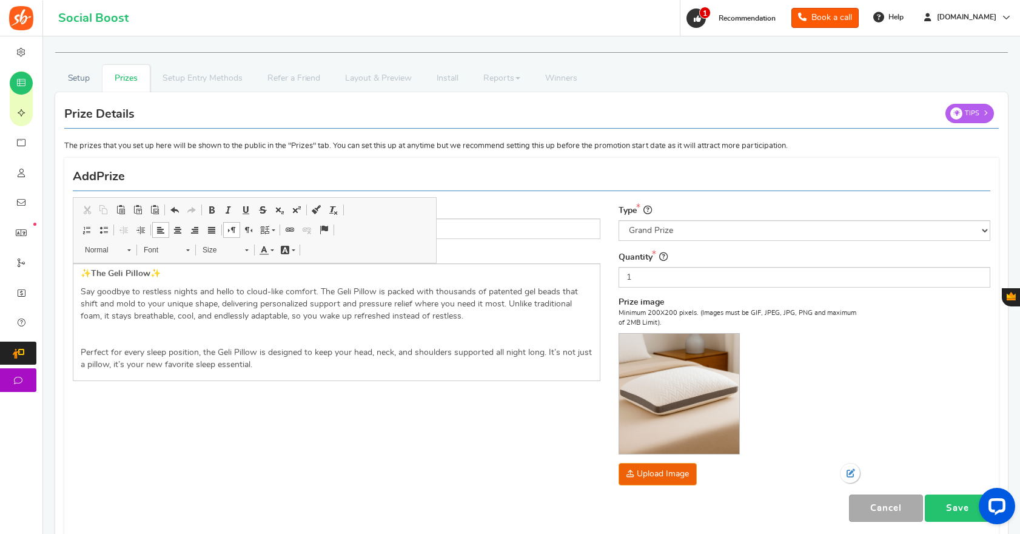
click at [952, 513] on link "Save" at bounding box center [958, 507] width 66 height 27
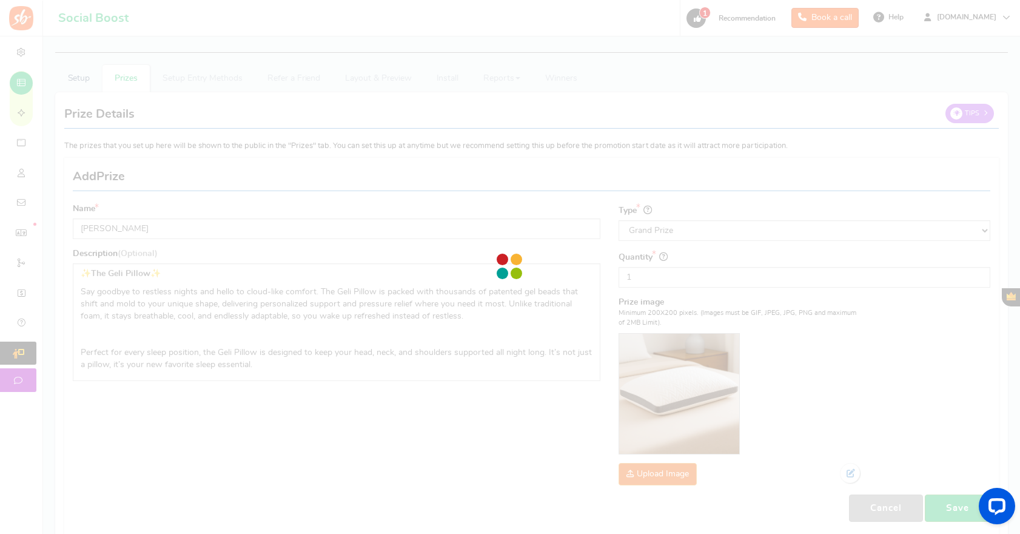
scroll to position [36, 0]
